Goal: Transaction & Acquisition: Purchase product/service

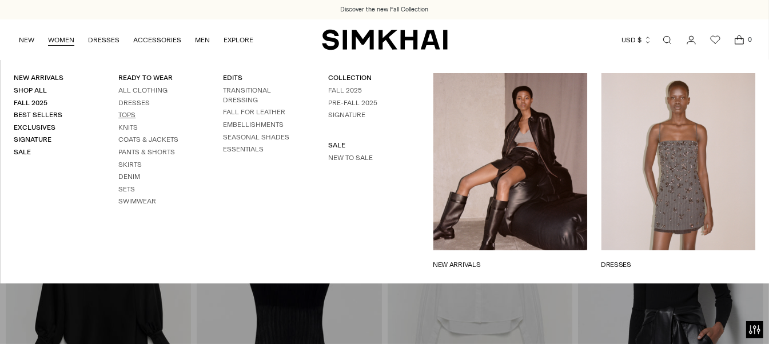
click at [127, 115] on link "Tops" at bounding box center [126, 115] width 17 height 8
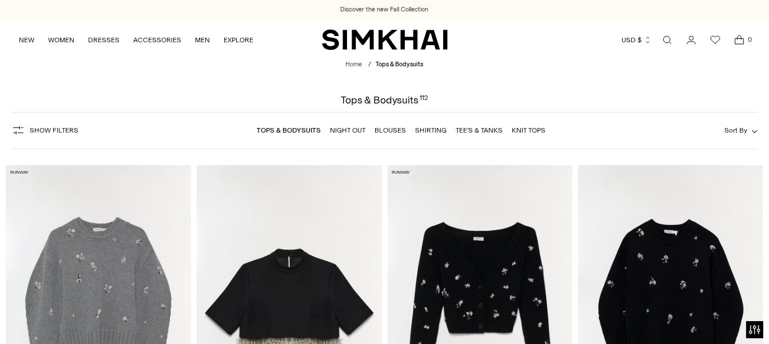
click at [48, 131] on span "Show Filters" at bounding box center [54, 130] width 49 height 8
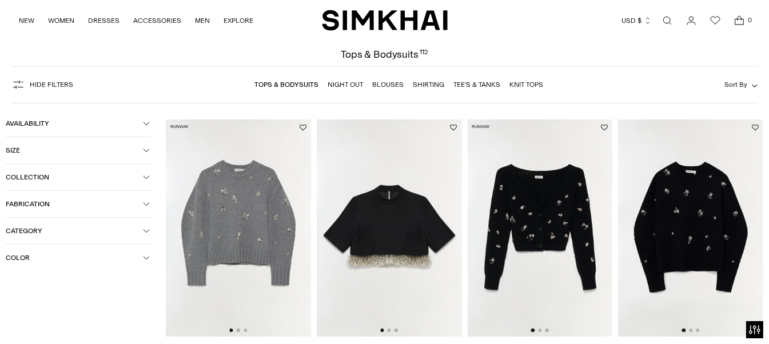
scroll to position [57, 0]
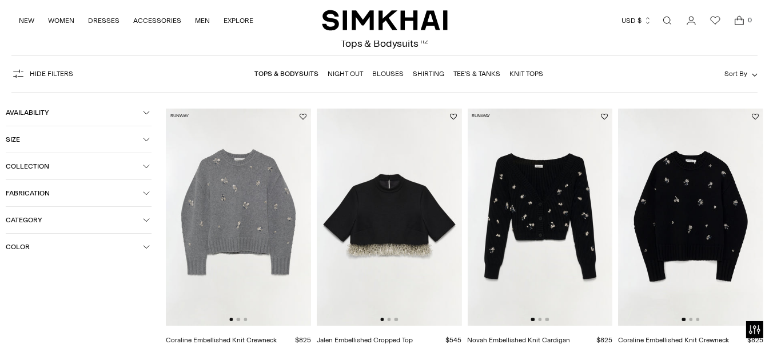
click at [42, 251] on button "Color" at bounding box center [79, 247] width 146 height 26
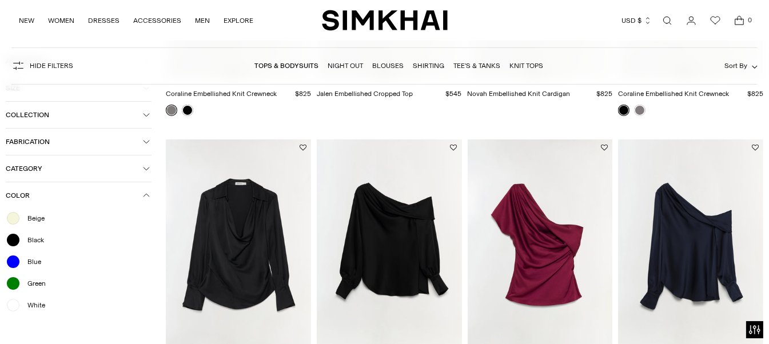
scroll to position [400, 0]
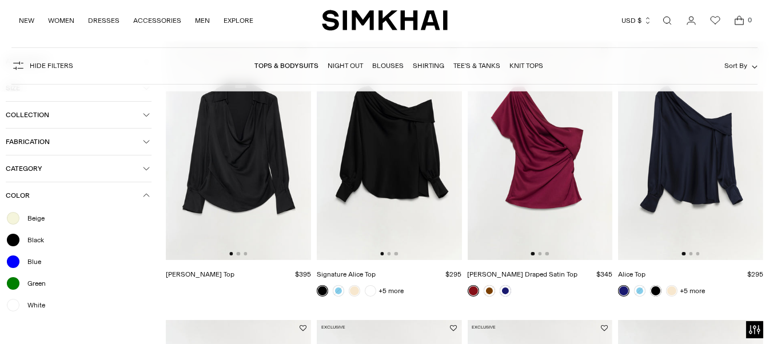
click at [30, 306] on span "White" at bounding box center [33, 305] width 25 height 10
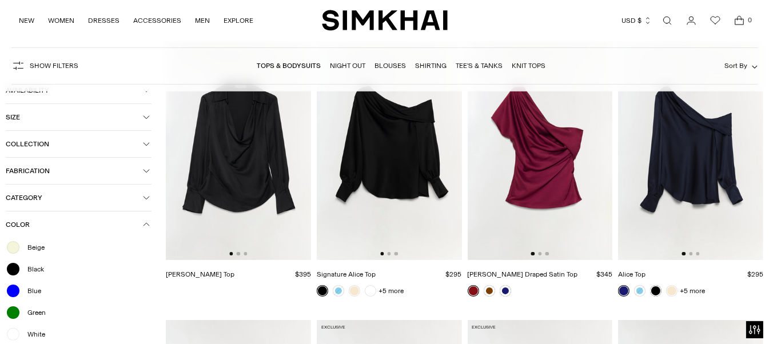
scroll to position [84, 0]
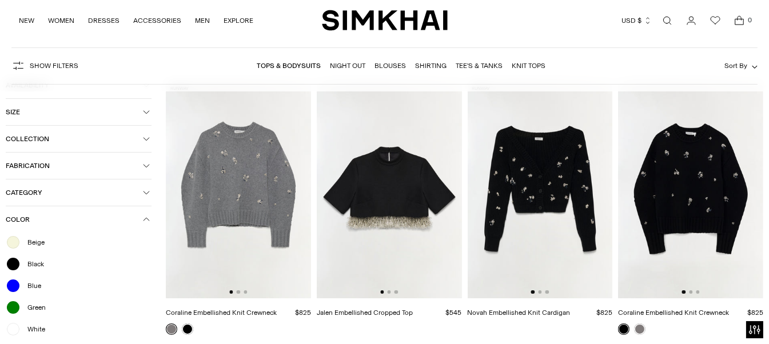
click at [106, 194] on span "Category" at bounding box center [74, 193] width 137 height 8
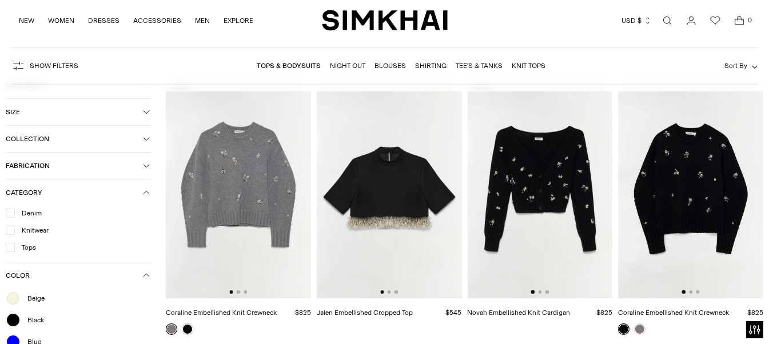
click at [10, 248] on icon at bounding box center [10, 246] width 5 height 3
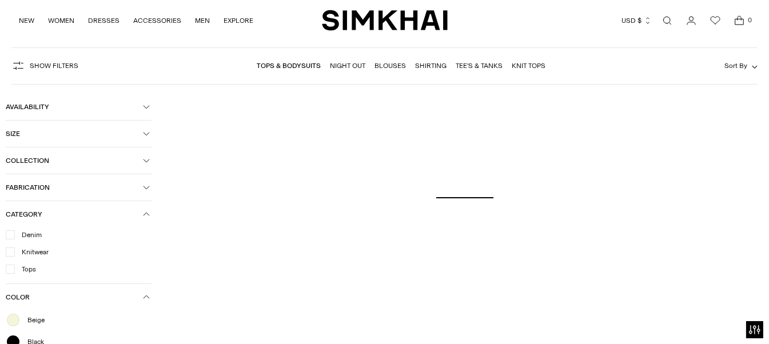
scroll to position [27, 0]
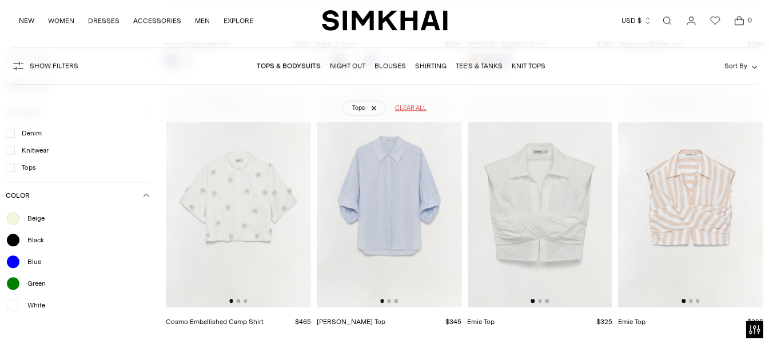
scroll to position [4543, 0]
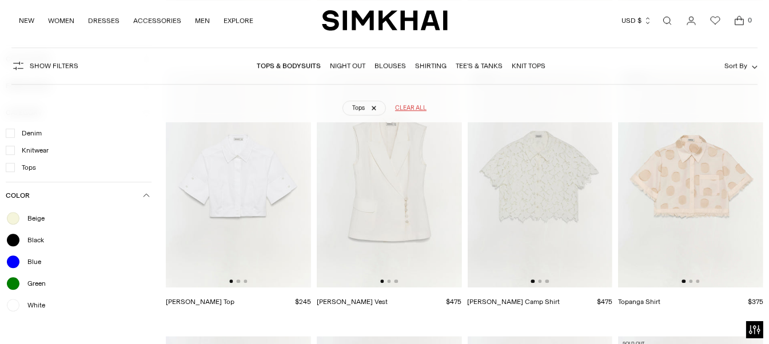
drag, startPoint x: 256, startPoint y: 190, endPoint x: 296, endPoint y: 175, distance: 42.5
drag, startPoint x: 225, startPoint y: 193, endPoint x: 119, endPoint y: 306, distance: 155.3
click at [118, 308] on div "White" at bounding box center [79, 305] width 146 height 15
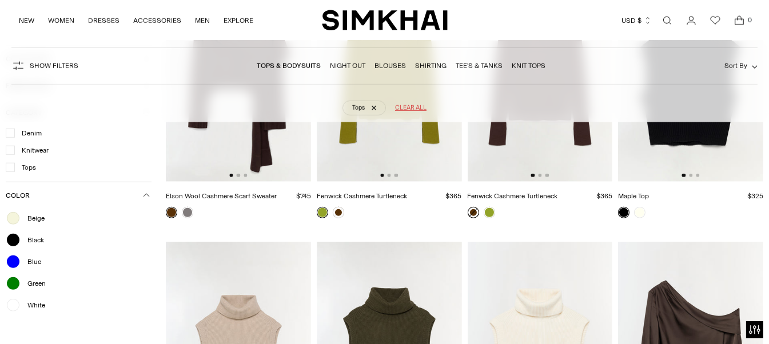
scroll to position [1684, 0]
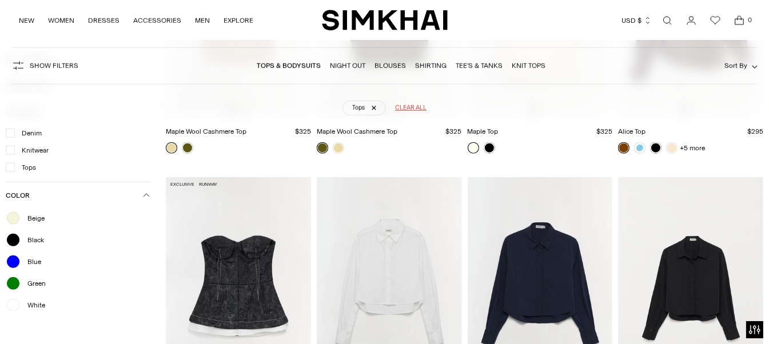
click at [22, 305] on span "White" at bounding box center [33, 305] width 25 height 10
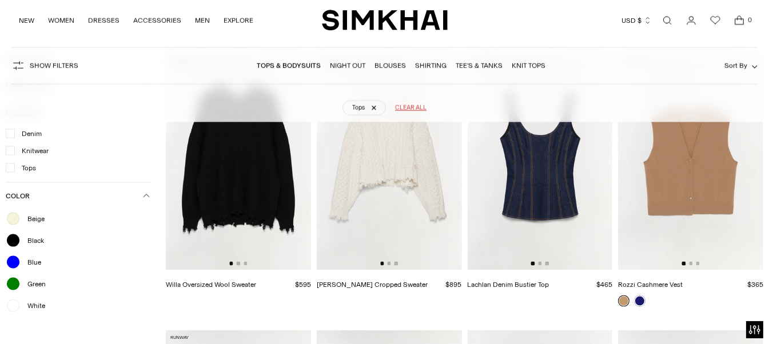
click at [80, 284] on div "Green" at bounding box center [79, 283] width 146 height 15
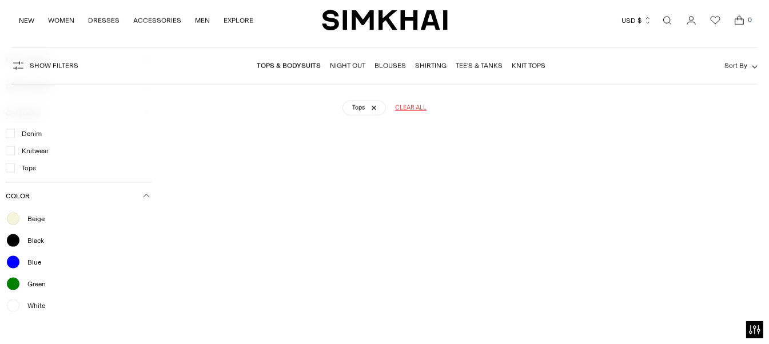
scroll to position [1171, 0]
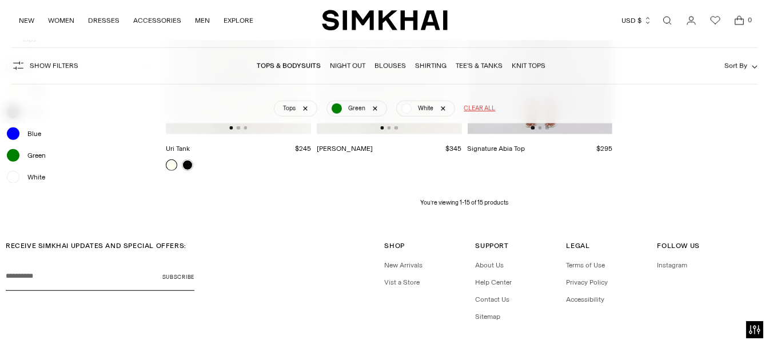
scroll to position [1113, 0]
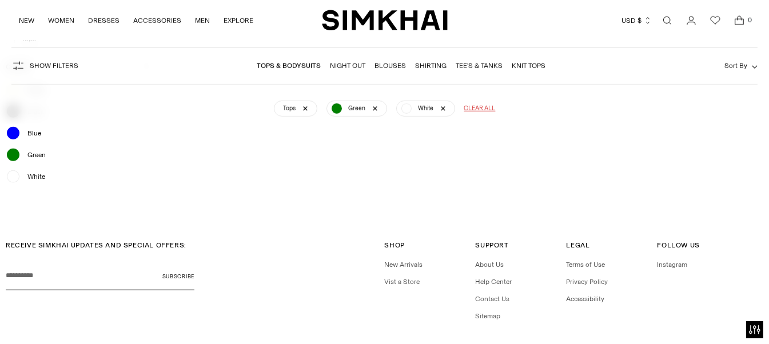
scroll to position [397, 0]
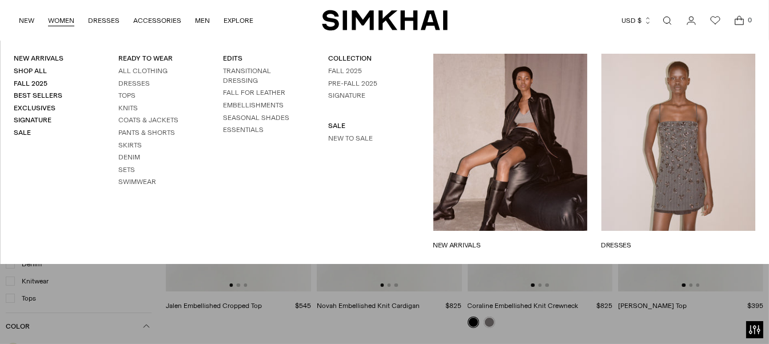
scroll to position [84, 0]
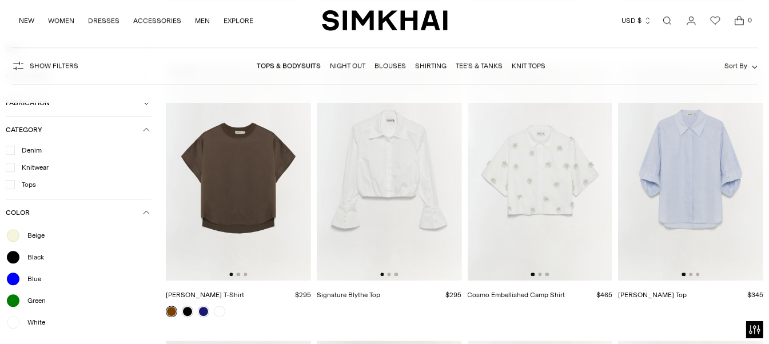
scroll to position [4771, 0]
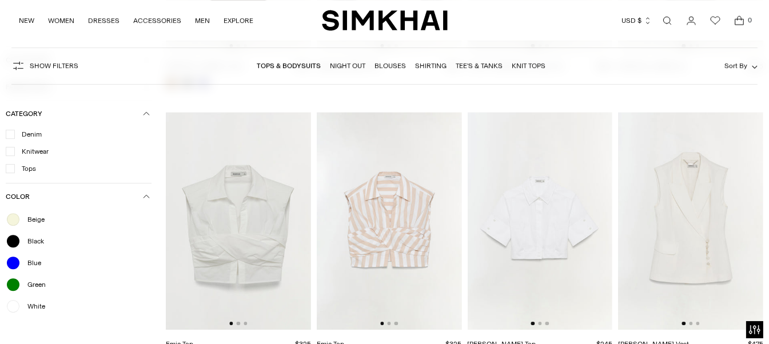
click at [543, 195] on img at bounding box center [539, 221] width 145 height 218
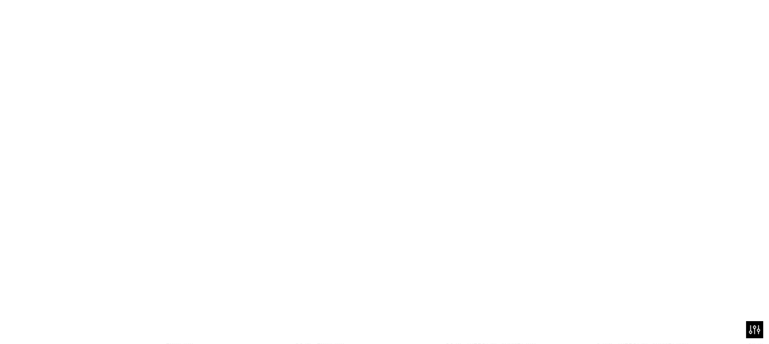
scroll to position [4828, 0]
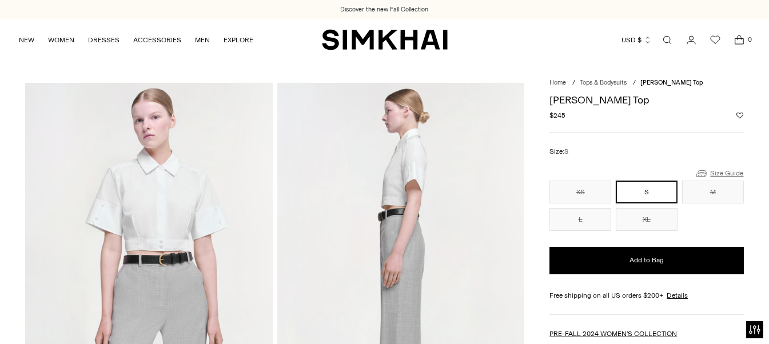
click at [725, 169] on link "Size Guide" at bounding box center [718, 173] width 49 height 14
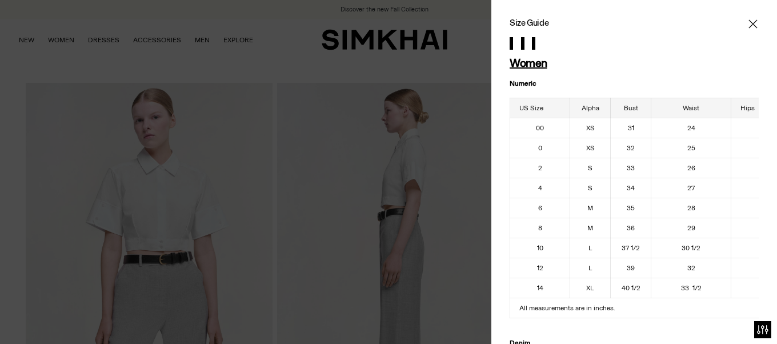
click at [749, 23] on icon "Close" at bounding box center [753, 23] width 9 height 9
